Goal: Information Seeking & Learning: Learn about a topic

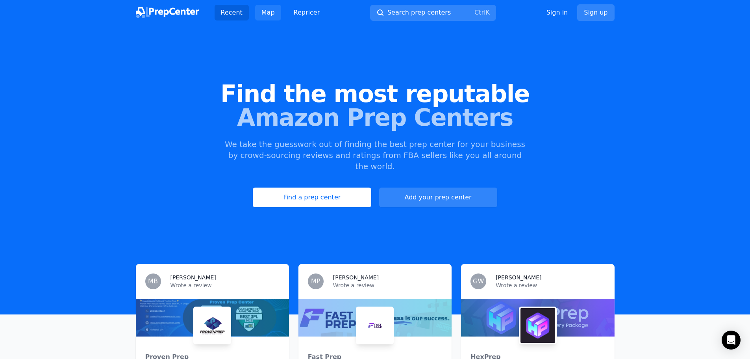
click at [264, 11] on link "Map" at bounding box center [268, 13] width 26 height 16
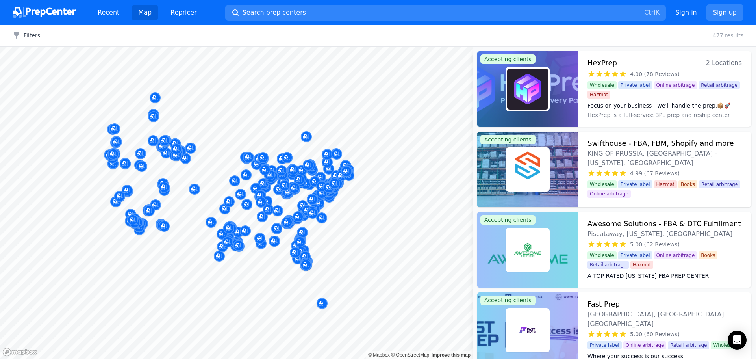
click at [44, 12] on img at bounding box center [44, 12] width 63 height 11
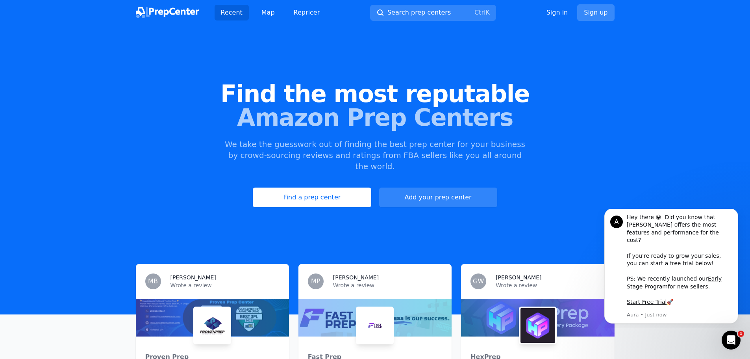
click at [611, 7] on link "Sign up" at bounding box center [595, 12] width 37 height 17
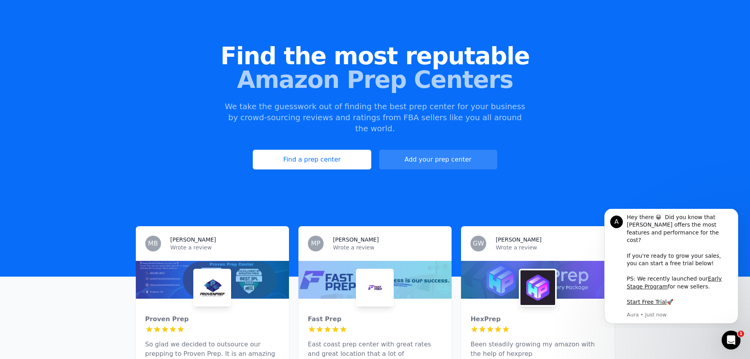
scroll to position [39, 0]
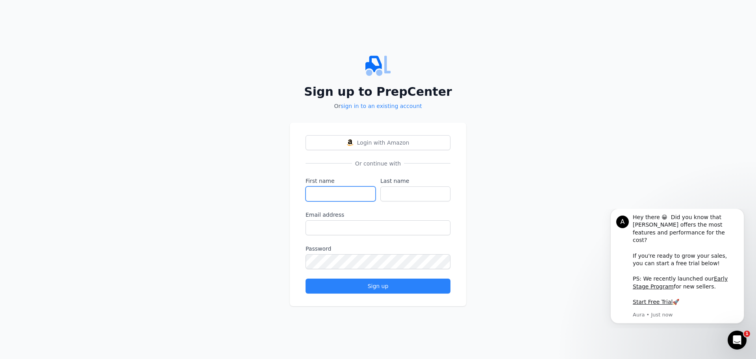
click at [346, 192] on input "First name" at bounding box center [341, 193] width 70 height 15
type input "[PERSON_NAME]"
type input "OGUL"
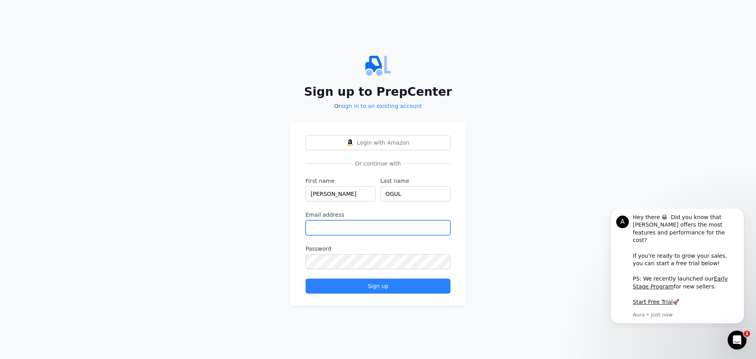
type input "[DOMAIN_NAME][EMAIL_ADDRESS][DOMAIN_NAME]"
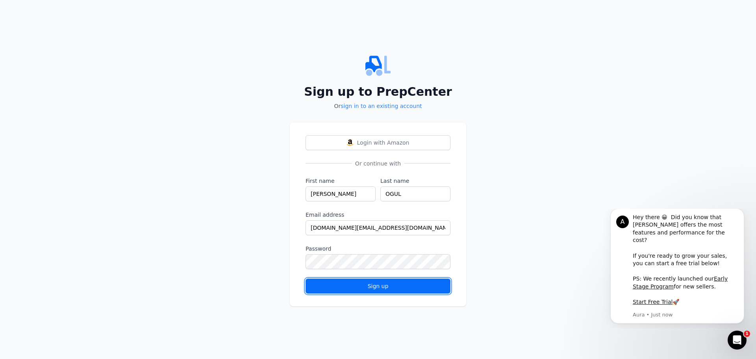
click at [337, 285] on div "Sign up" at bounding box center [378, 286] width 132 height 8
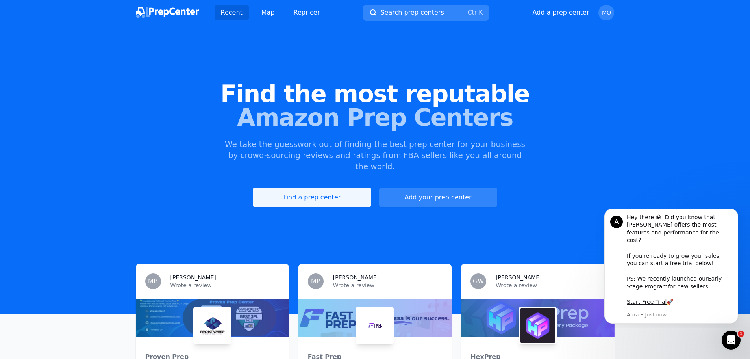
click at [315, 187] on link "Find a prep center" at bounding box center [312, 197] width 118 height 20
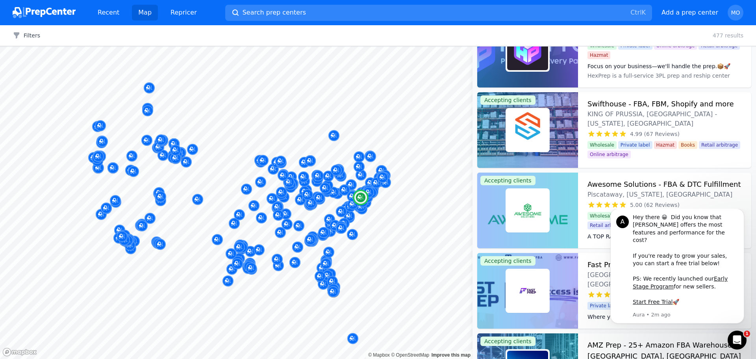
scroll to position [79, 0]
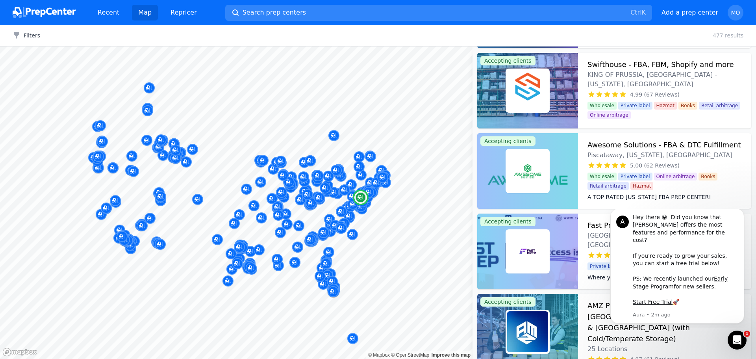
click at [564, 86] on div at bounding box center [527, 91] width 101 height 76
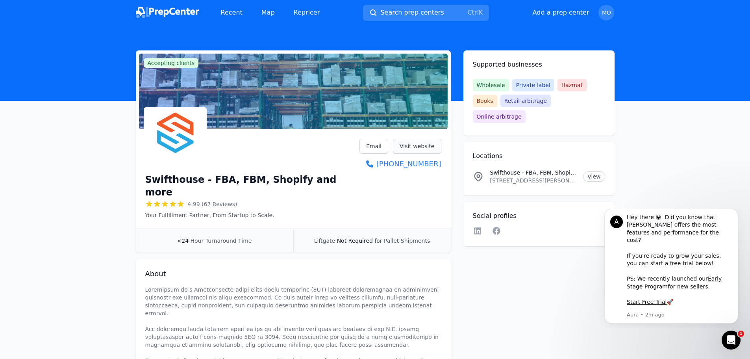
click at [428, 148] on link "Visit website" at bounding box center [417, 146] width 48 height 15
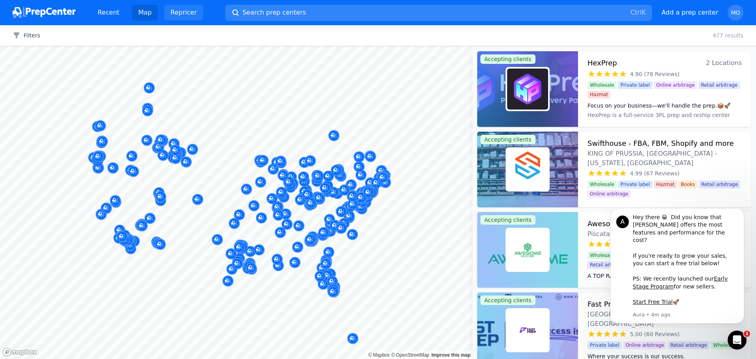
click at [170, 14] on link "Repricer" at bounding box center [183, 13] width 39 height 16
click at [64, 11] on img at bounding box center [44, 12] width 63 height 11
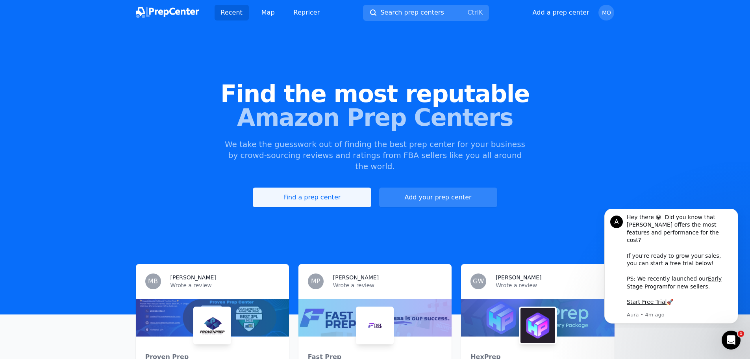
click at [308, 187] on link "Find a prep center" at bounding box center [312, 197] width 118 height 20
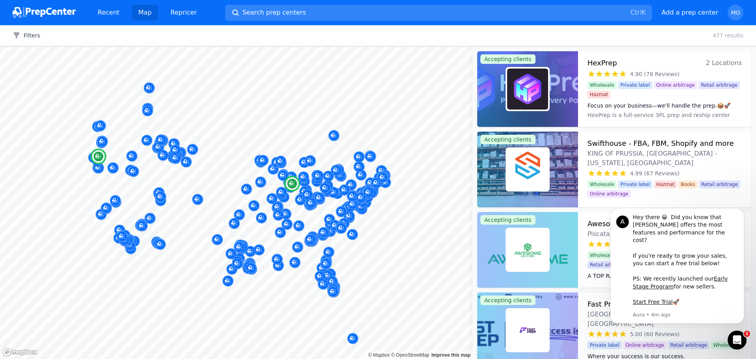
click at [543, 80] on img at bounding box center [527, 89] width 41 height 41
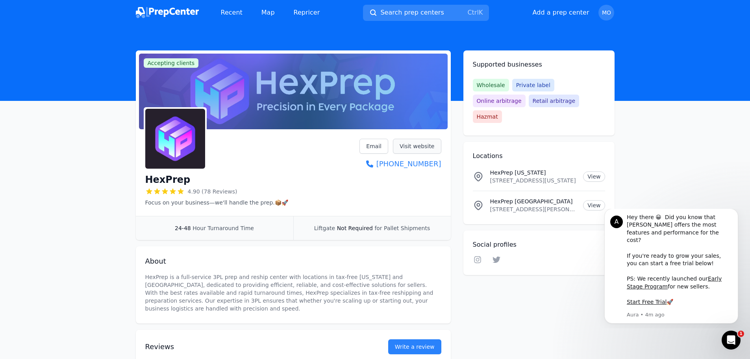
click at [421, 143] on link "Visit website" at bounding box center [417, 146] width 48 height 15
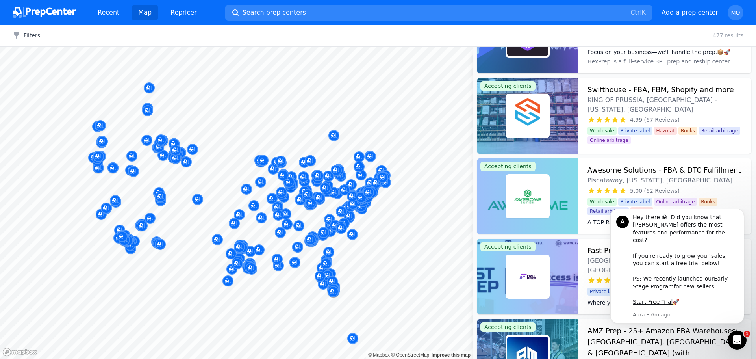
scroll to position [79, 0]
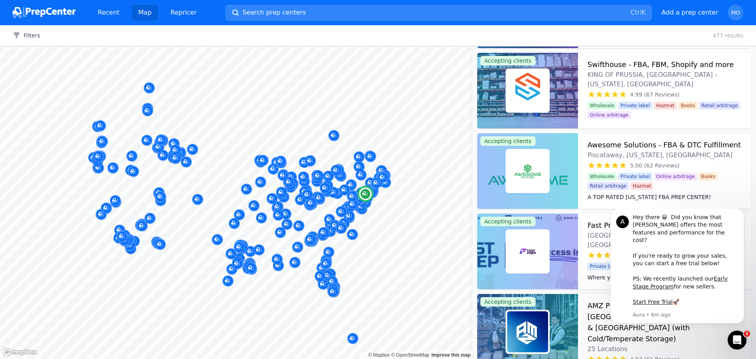
click at [552, 181] on div at bounding box center [527, 171] width 101 height 76
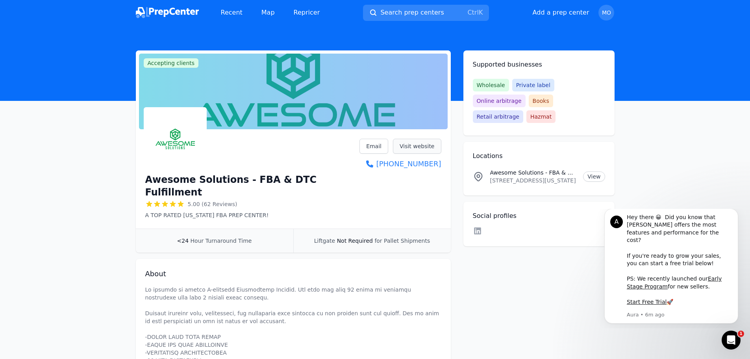
click at [414, 146] on link "Visit website" at bounding box center [417, 146] width 48 height 15
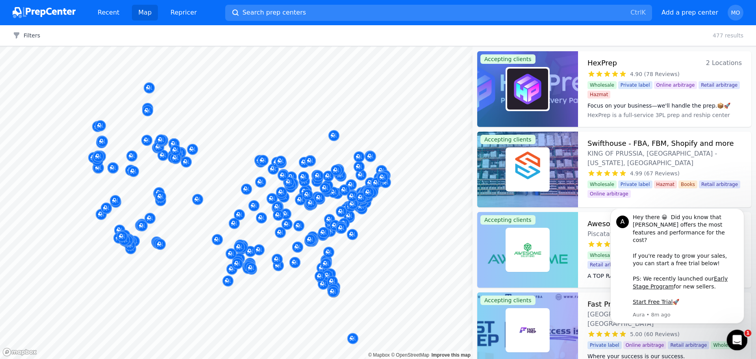
click at [738, 338] on icon "Open Intercom Messenger" at bounding box center [736, 338] width 13 height 13
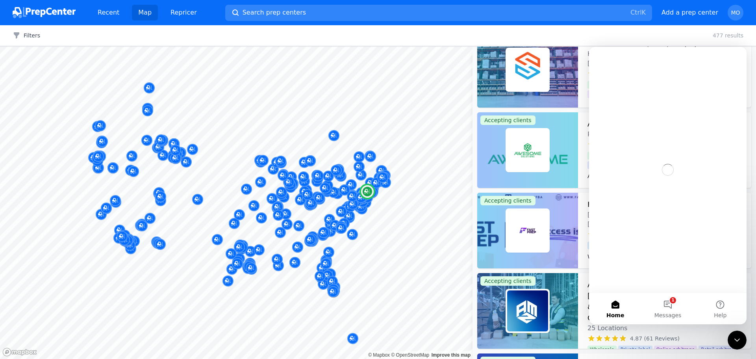
scroll to position [158, 0]
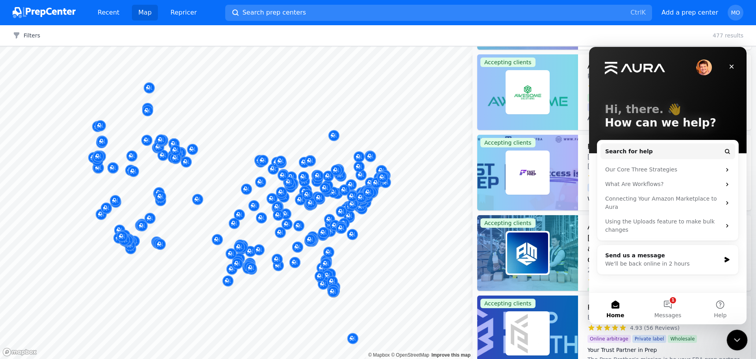
click at [734, 337] on icon "Close Intercom Messenger" at bounding box center [735, 338] width 9 height 9
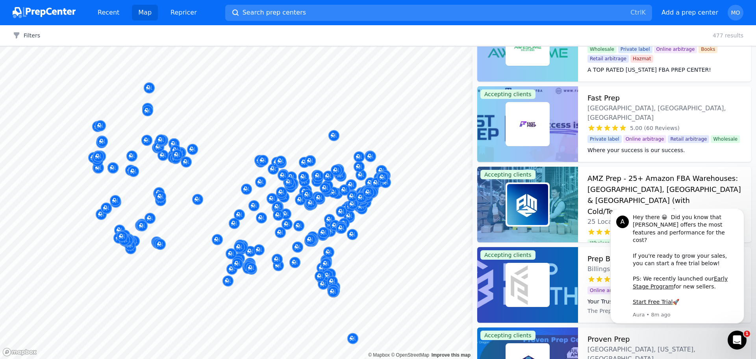
scroll to position [236, 0]
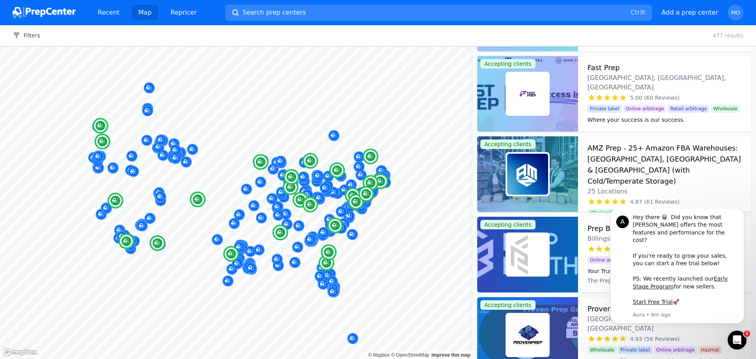
click at [543, 180] on img at bounding box center [527, 174] width 41 height 41
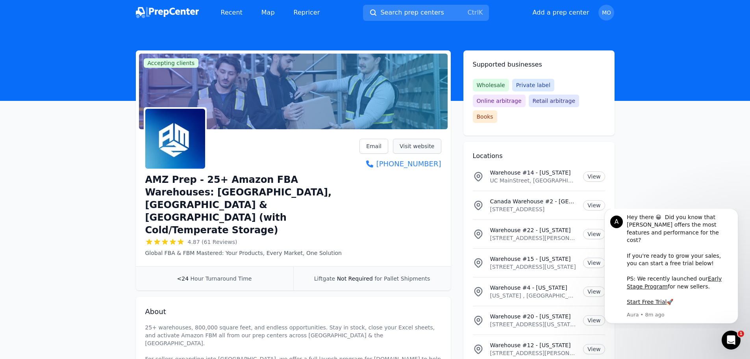
click at [408, 143] on link "Visit website" at bounding box center [417, 146] width 48 height 15
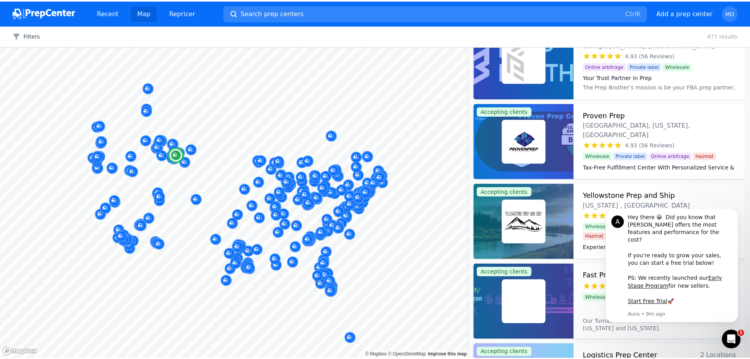
scroll to position [433, 0]
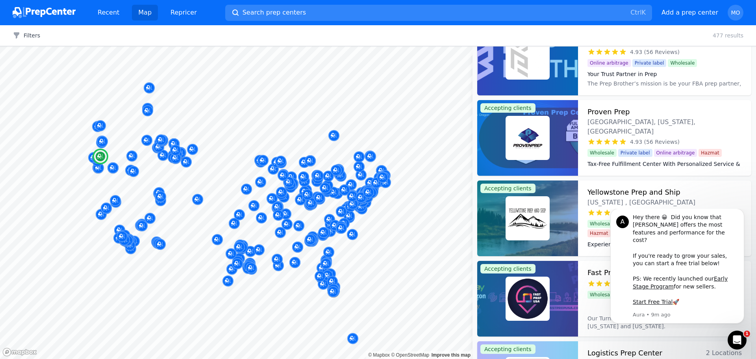
click at [525, 145] on img at bounding box center [527, 137] width 41 height 41
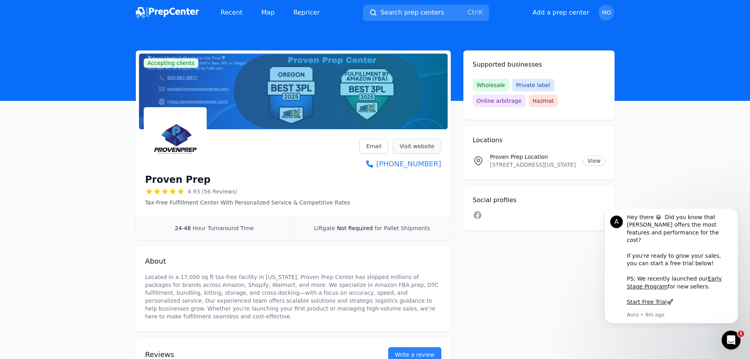
click at [408, 147] on link "Visit website" at bounding box center [417, 146] width 48 height 15
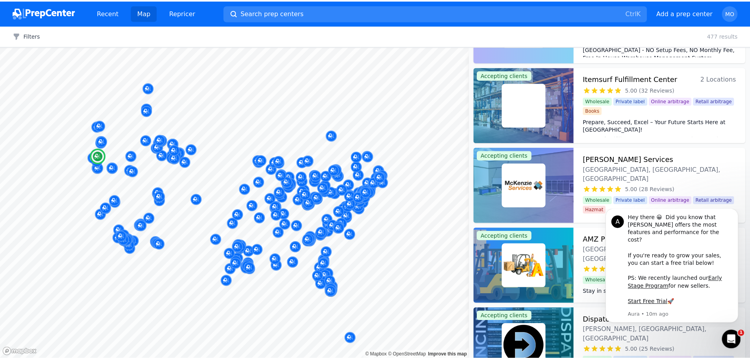
scroll to position [709, 0]
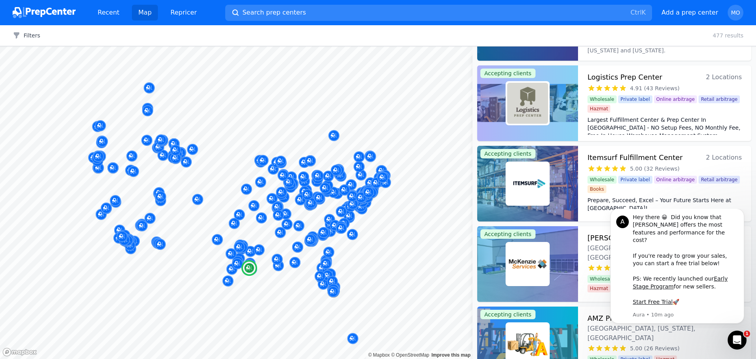
click at [553, 184] on div at bounding box center [527, 184] width 101 height 76
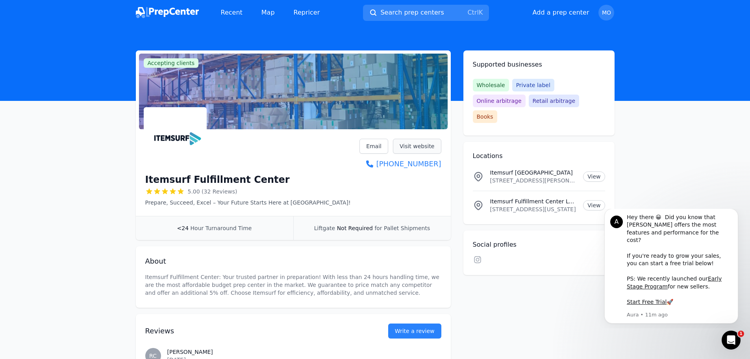
click at [410, 146] on link "Visit website" at bounding box center [417, 146] width 48 height 15
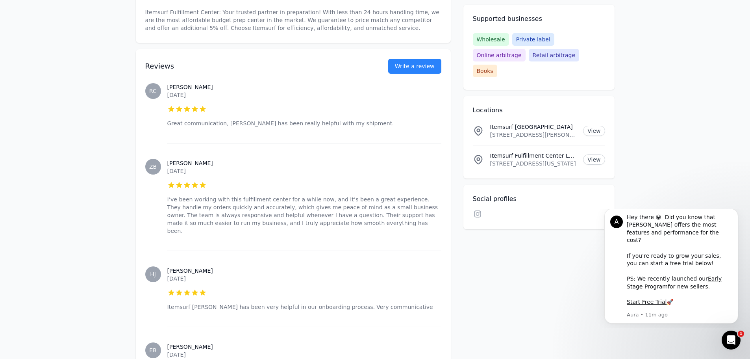
scroll to position [276, 0]
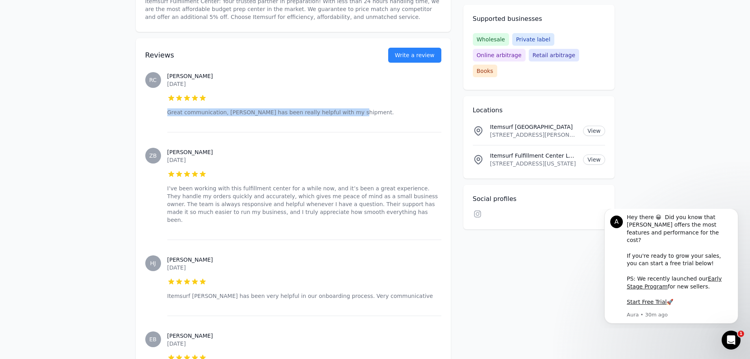
drag, startPoint x: 342, startPoint y: 111, endPoint x: 165, endPoint y: 117, distance: 176.9
click at [165, 117] on div "RC Robert C. July 27, 2025 5 out of 5 stars Great communication, Jack has been …" at bounding box center [293, 94] width 296 height 76
click at [210, 116] on p "Great communication, Jack has been really helpful with my shipment." at bounding box center [304, 112] width 274 height 8
